Goal: Find specific page/section: Find specific page/section

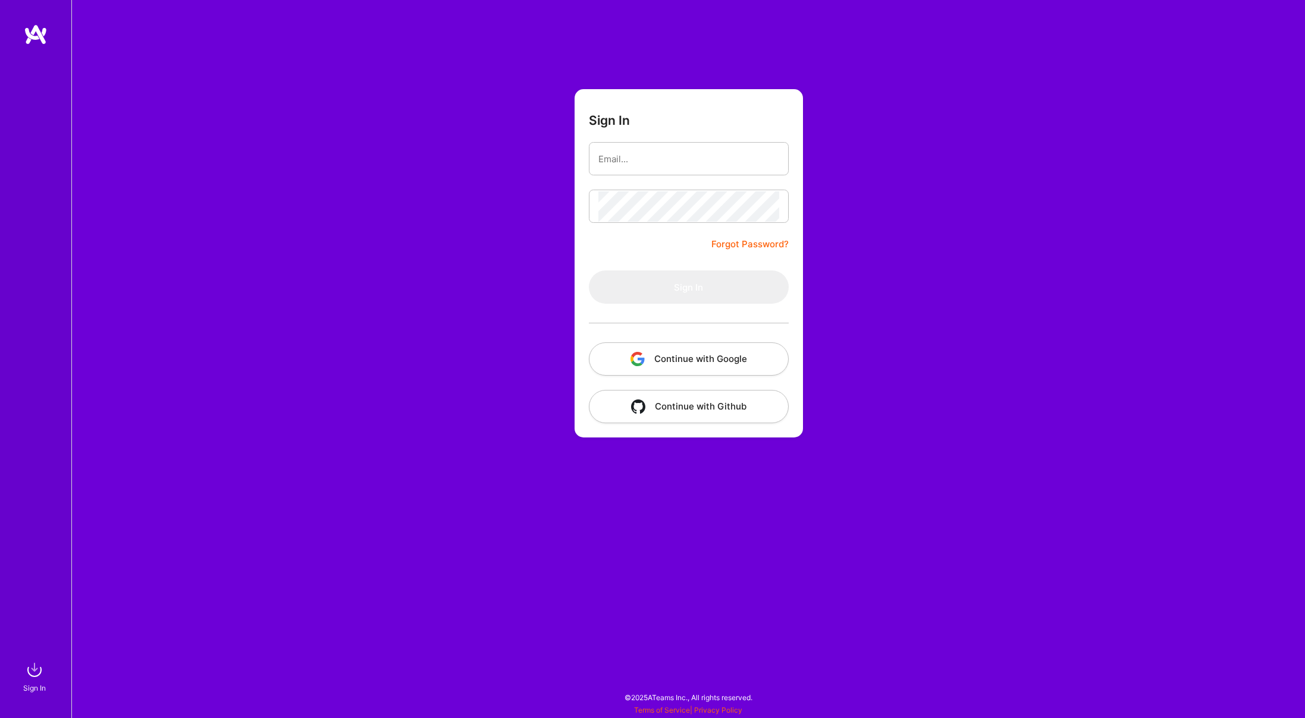
type input "[EMAIL_ADDRESS][DOMAIN_NAME]"
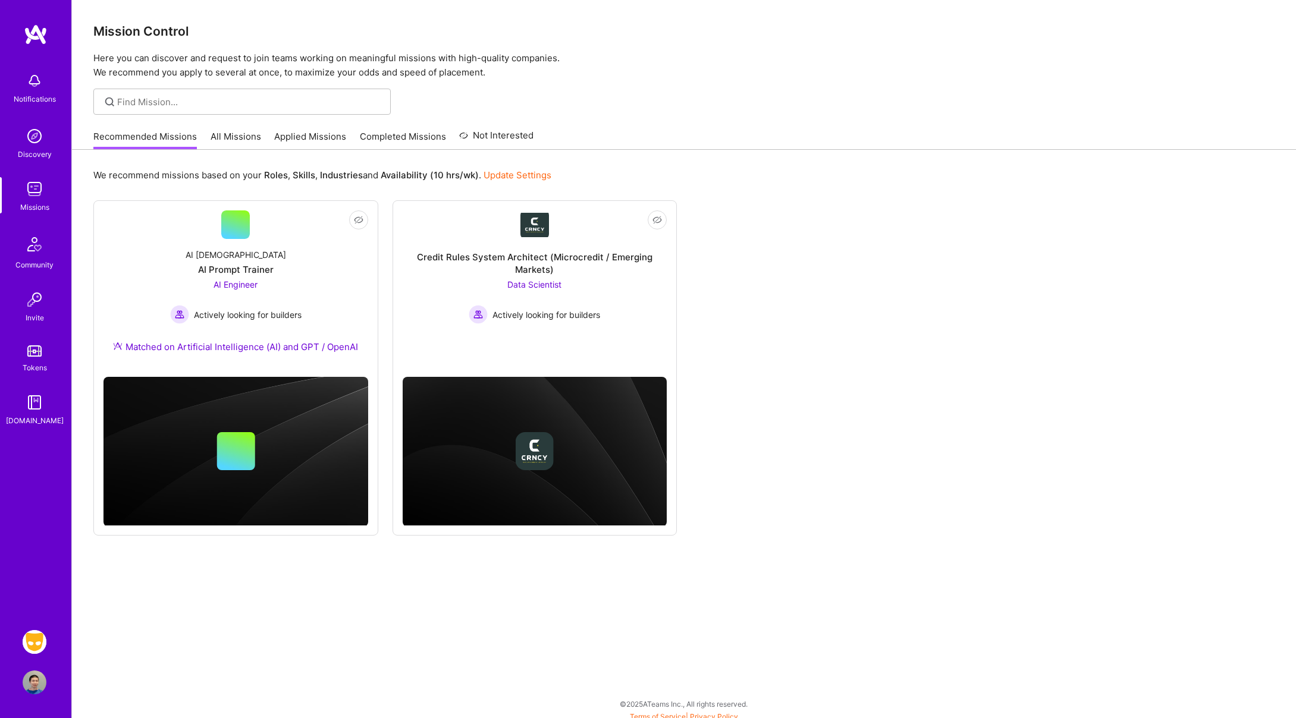
click at [32, 638] on img at bounding box center [35, 642] width 24 height 24
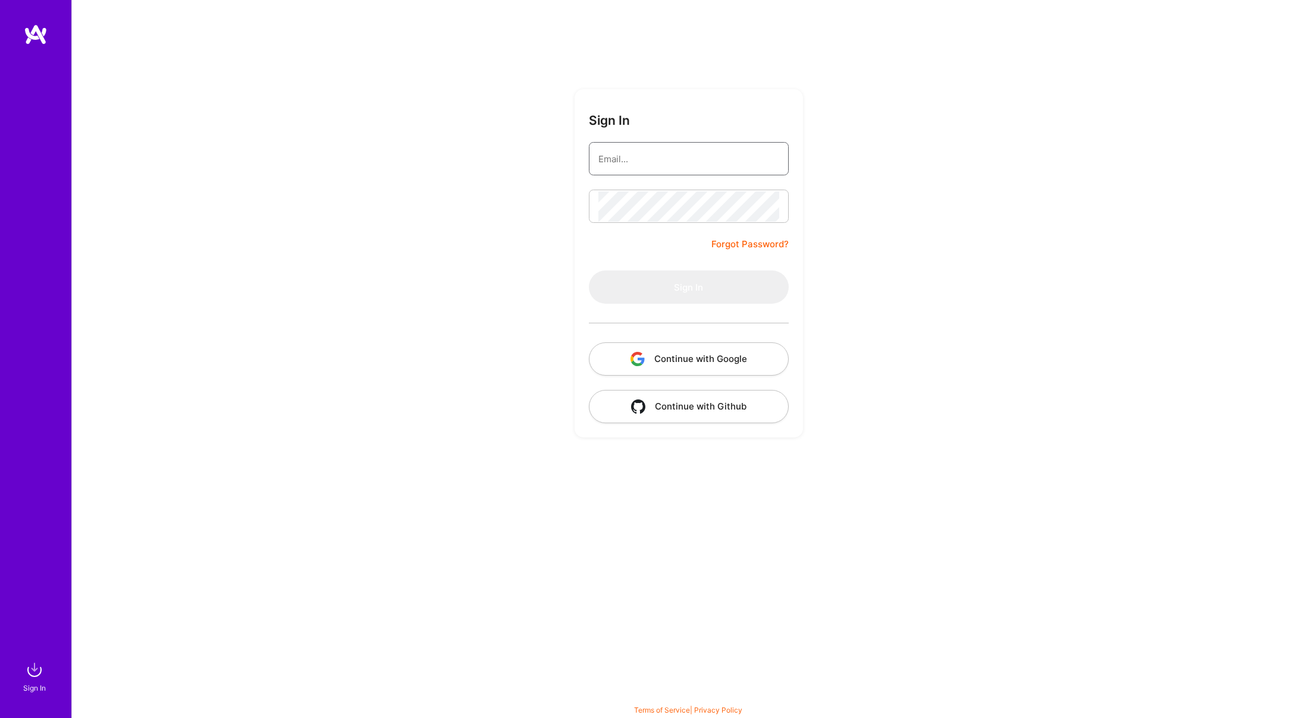
click at [637, 156] on input "email" at bounding box center [688, 159] width 181 height 30
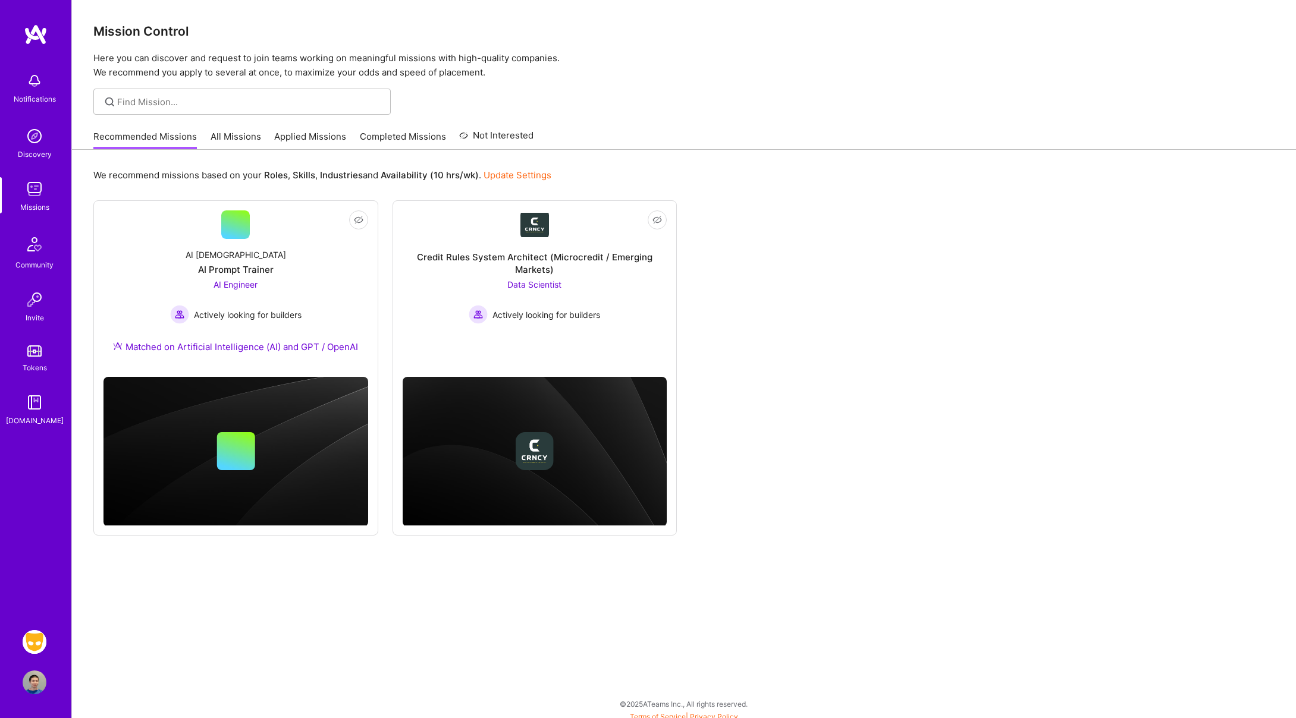
click at [26, 640] on img at bounding box center [35, 642] width 24 height 24
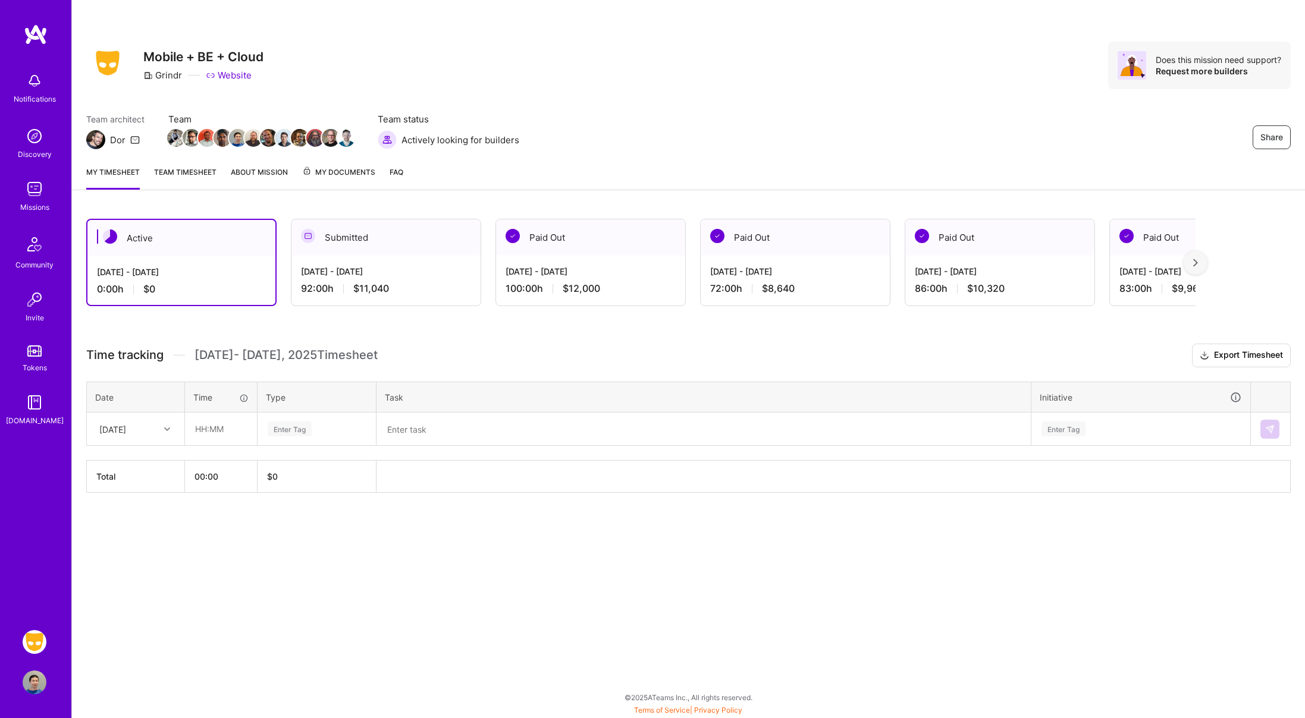
click at [260, 169] on link "About Mission" at bounding box center [259, 178] width 57 height 24
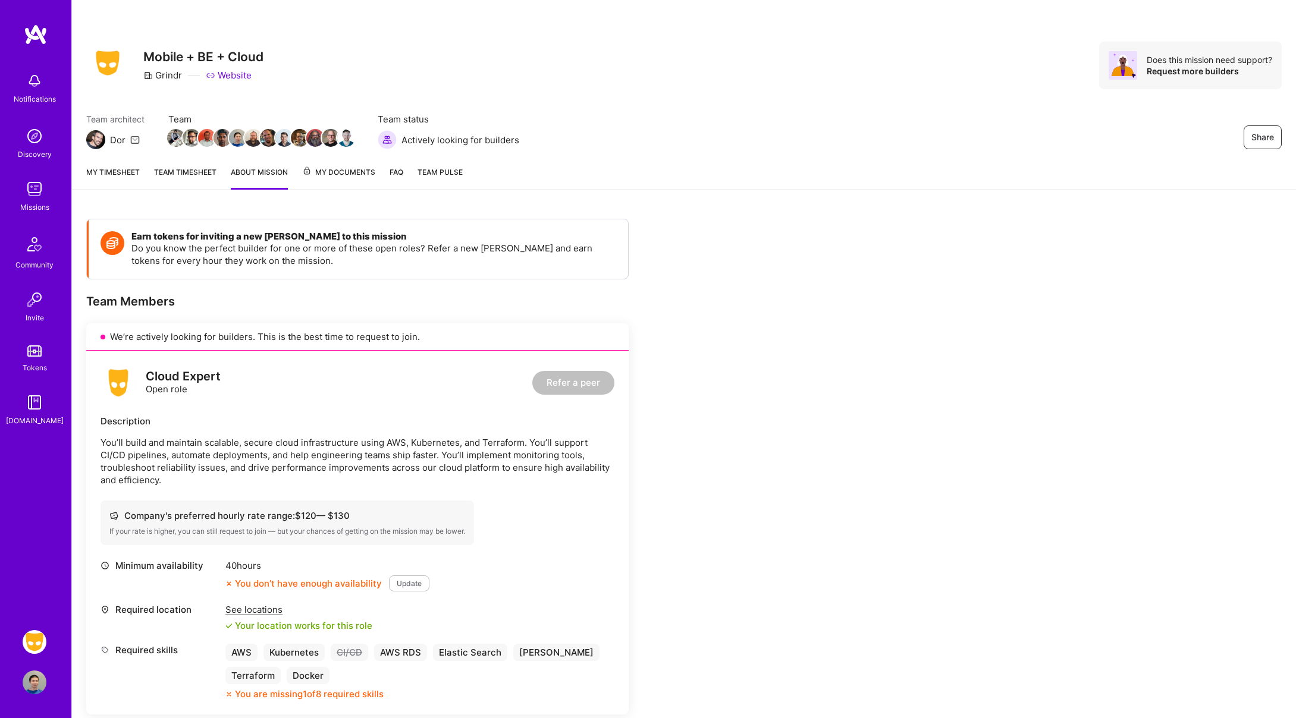
click at [335, 172] on span "My Documents" at bounding box center [338, 172] width 73 height 13
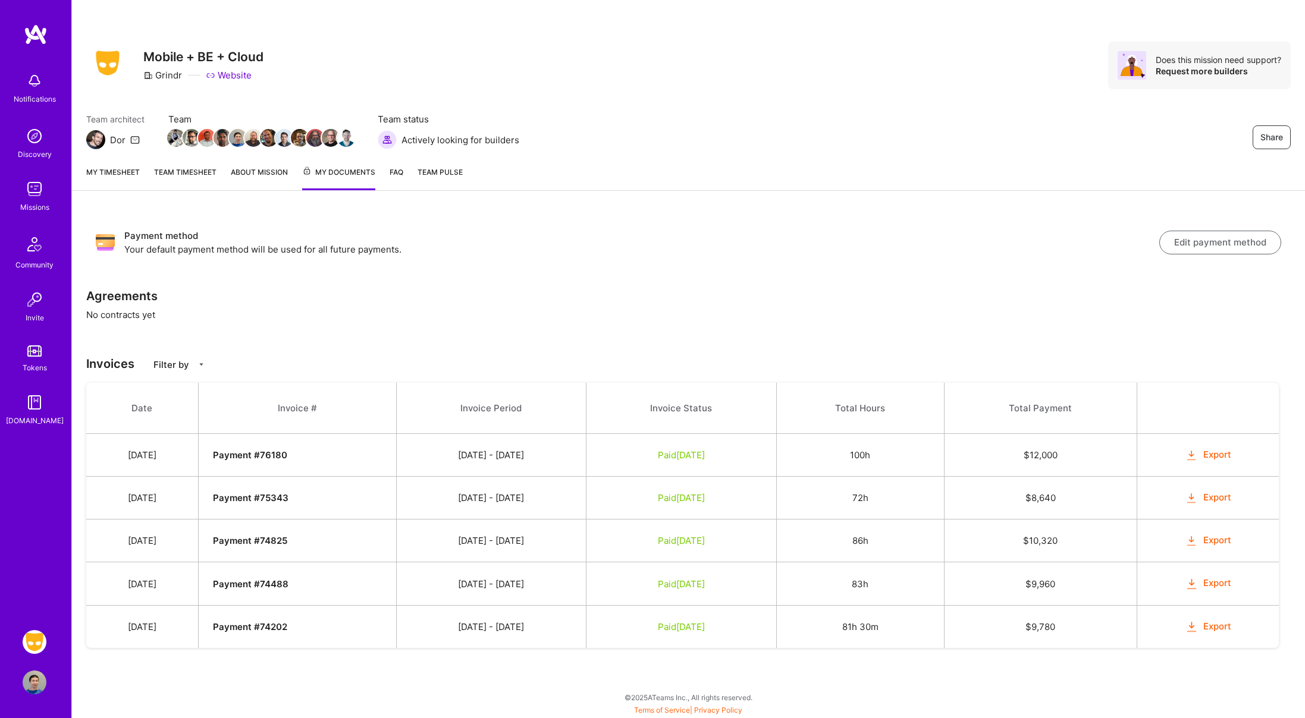
click at [286, 544] on strong "Payment # 74825" at bounding box center [250, 540] width 74 height 11
click at [288, 497] on strong "Payment # 75343" at bounding box center [251, 497] width 76 height 11
click at [287, 451] on strong "Payment # 76180" at bounding box center [250, 455] width 74 height 11
